Goal: Information Seeking & Learning: Find specific page/section

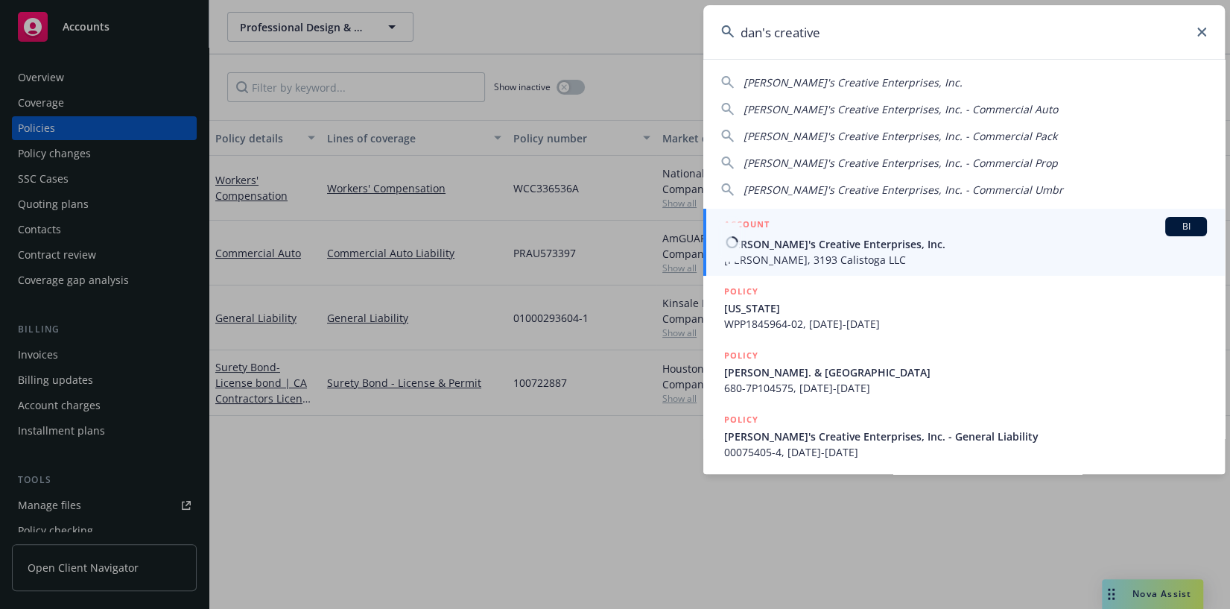
type input "dan's creative"
click at [794, 230] on div "ACCOUNT BI" at bounding box center [965, 226] width 483 height 19
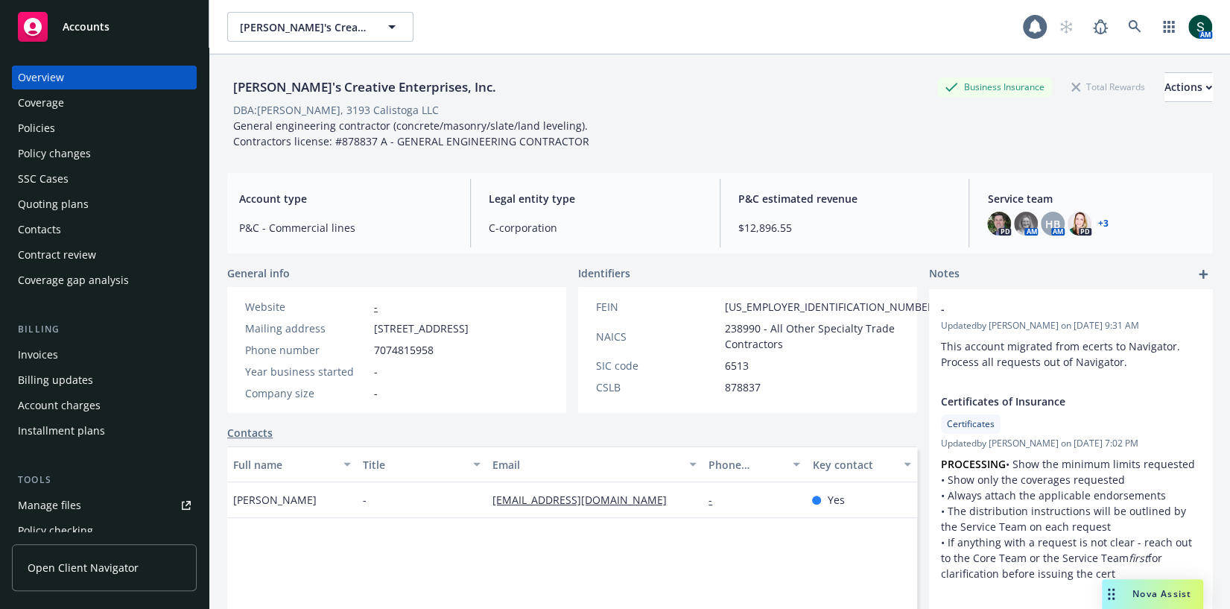
click at [50, 126] on div "Policies" at bounding box center [36, 128] width 37 height 24
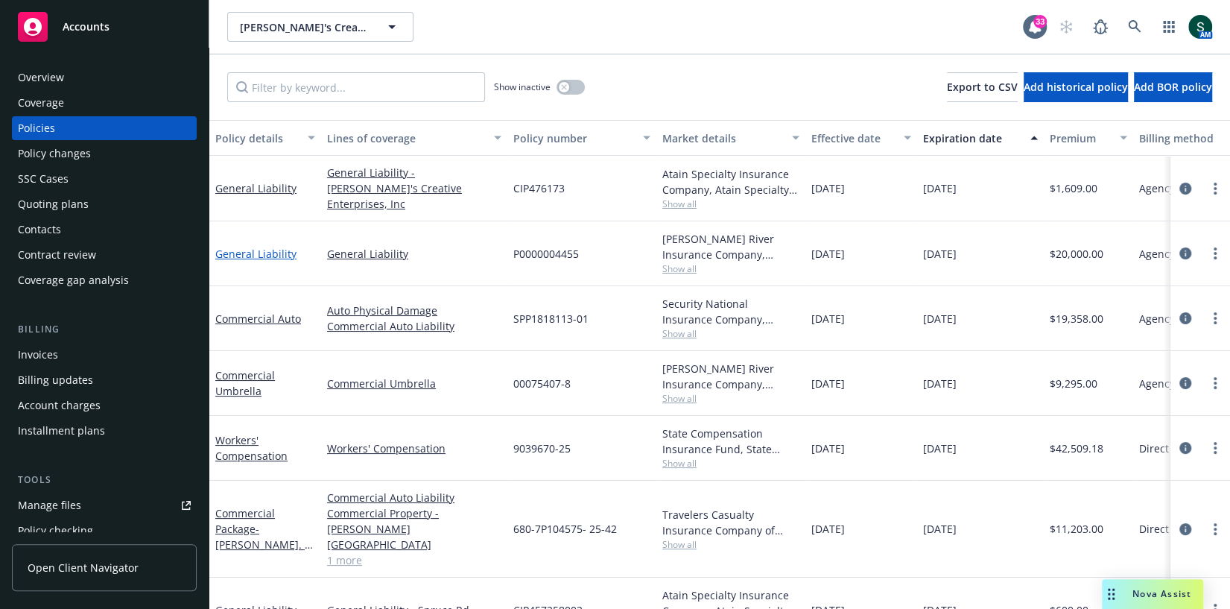
click at [238, 250] on link "General Liability" at bounding box center [255, 254] width 81 height 14
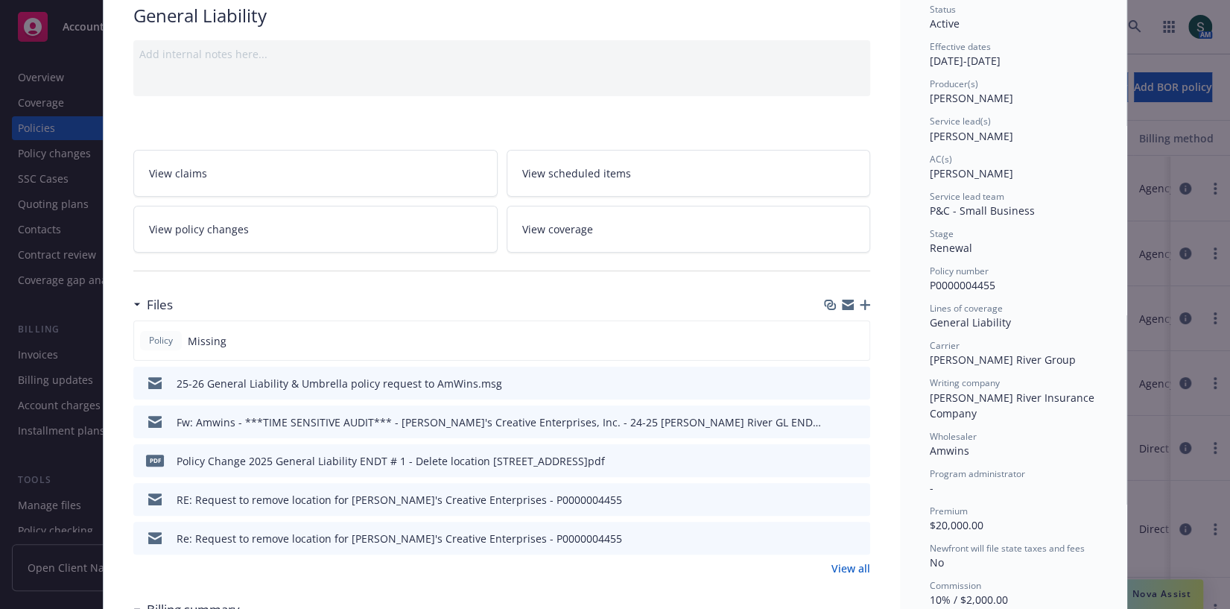
scroll to position [162, 0]
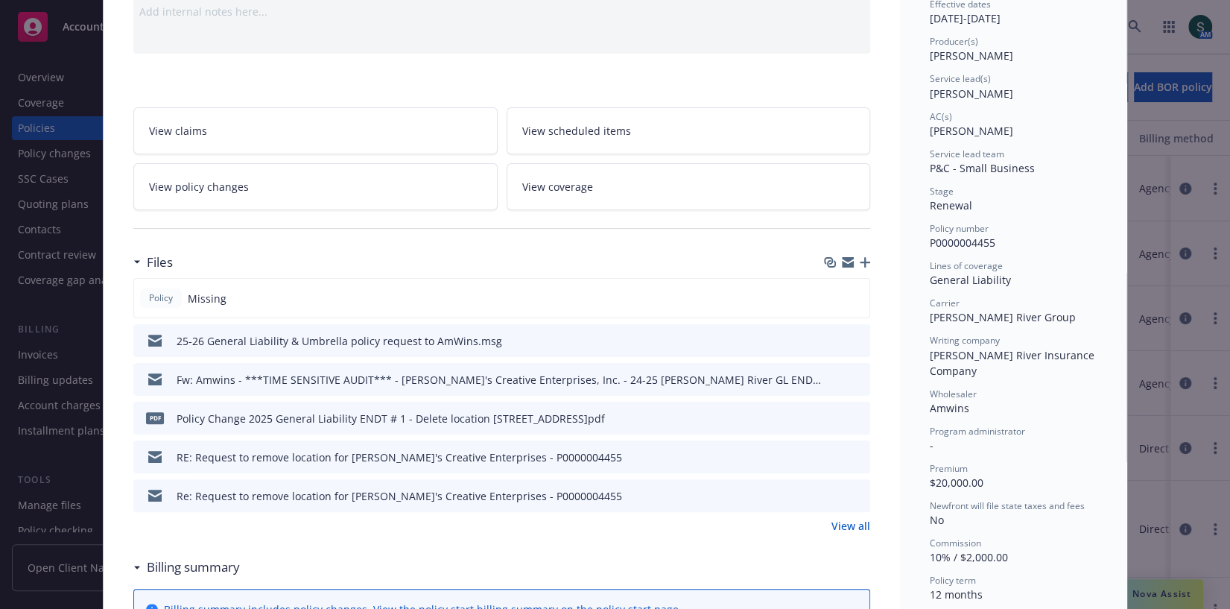
click at [860, 524] on link "View all" at bounding box center [850, 526] width 39 height 16
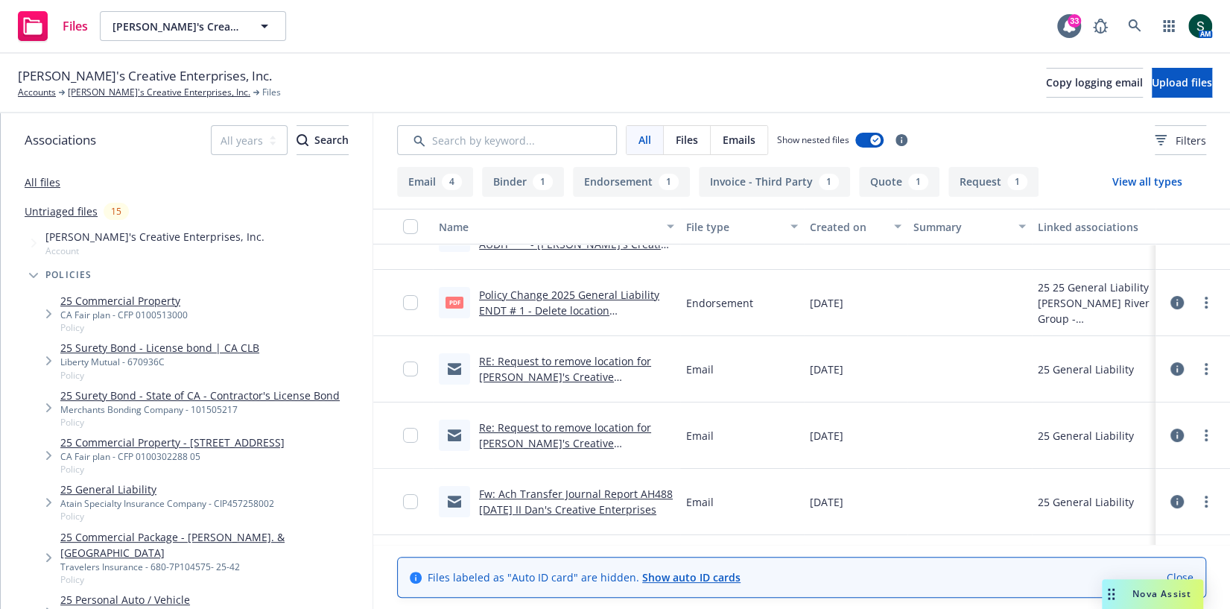
scroll to position [86, 0]
